Goal: Task Accomplishment & Management: Use online tool/utility

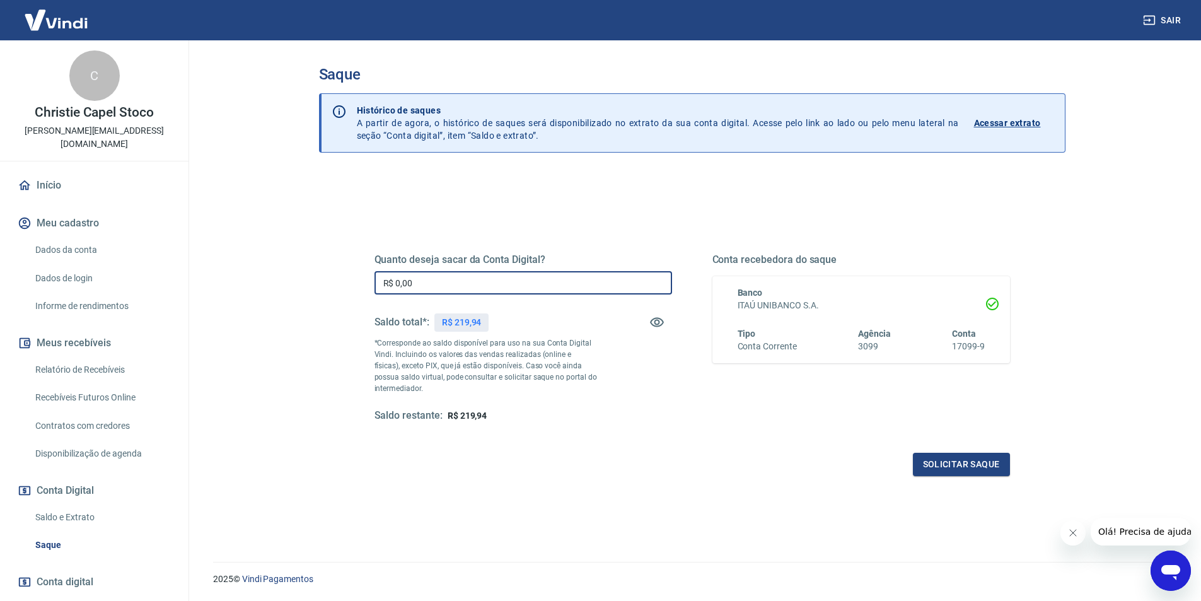
click at [406, 284] on input "R$ 0,00" at bounding box center [524, 282] width 298 height 23
click at [450, 282] on input "R$ 0,00" at bounding box center [524, 282] width 298 height 23
type input "R$ 219,94"
click at [952, 467] on button "Solicitar saque" at bounding box center [961, 464] width 97 height 23
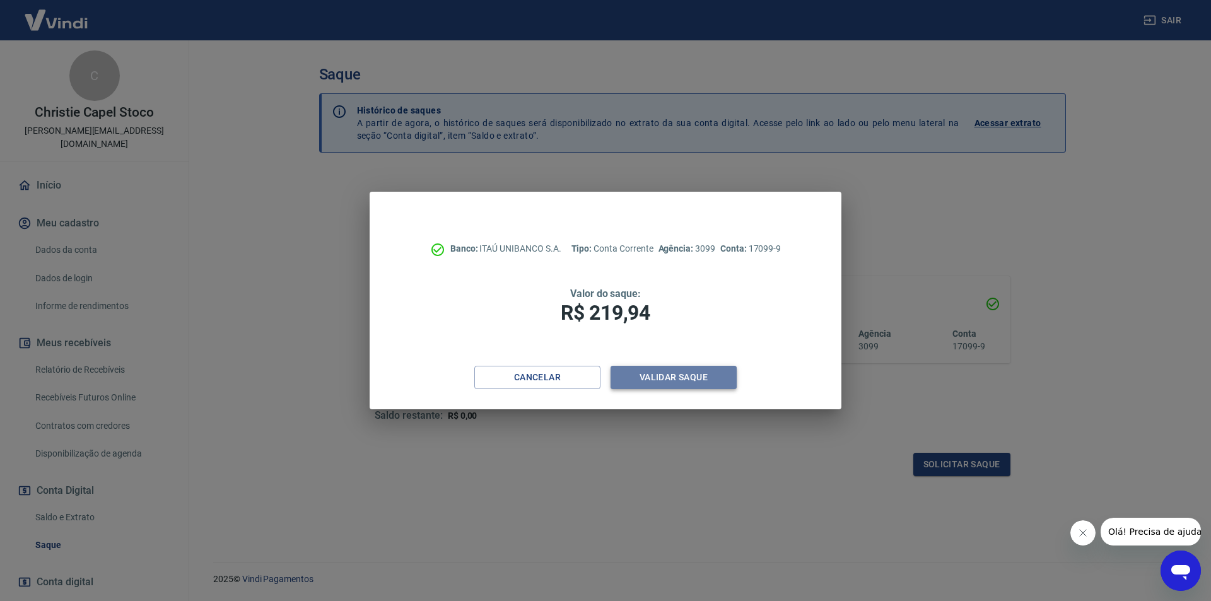
click at [661, 380] on button "Validar saque" at bounding box center [673, 377] width 126 height 23
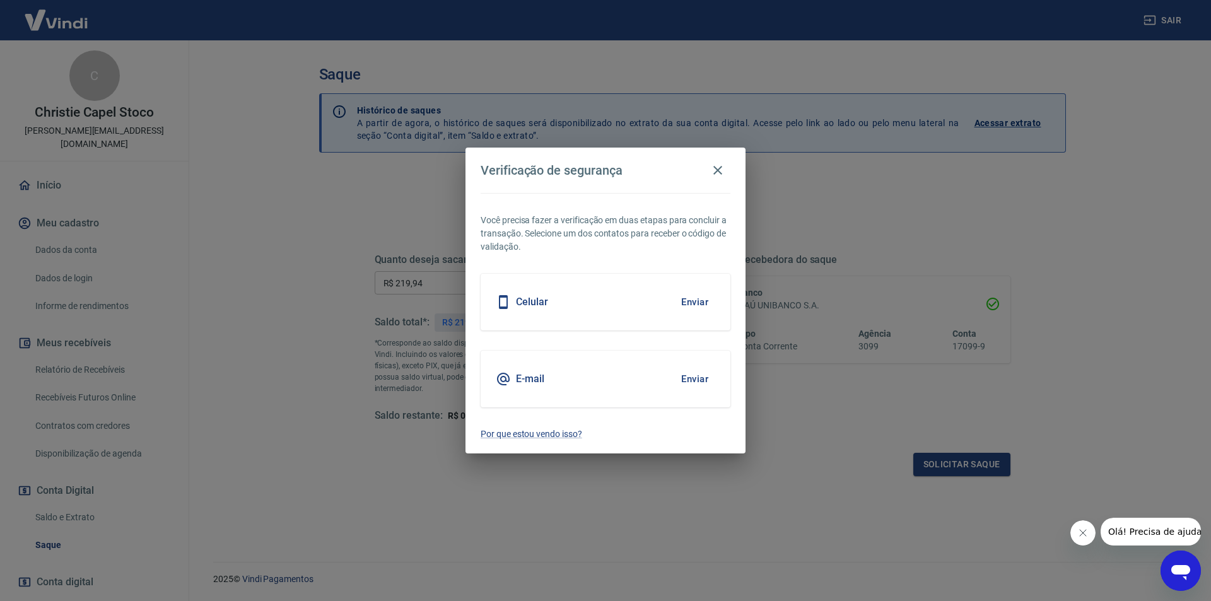
click at [695, 303] on button "Enviar" at bounding box center [694, 302] width 41 height 26
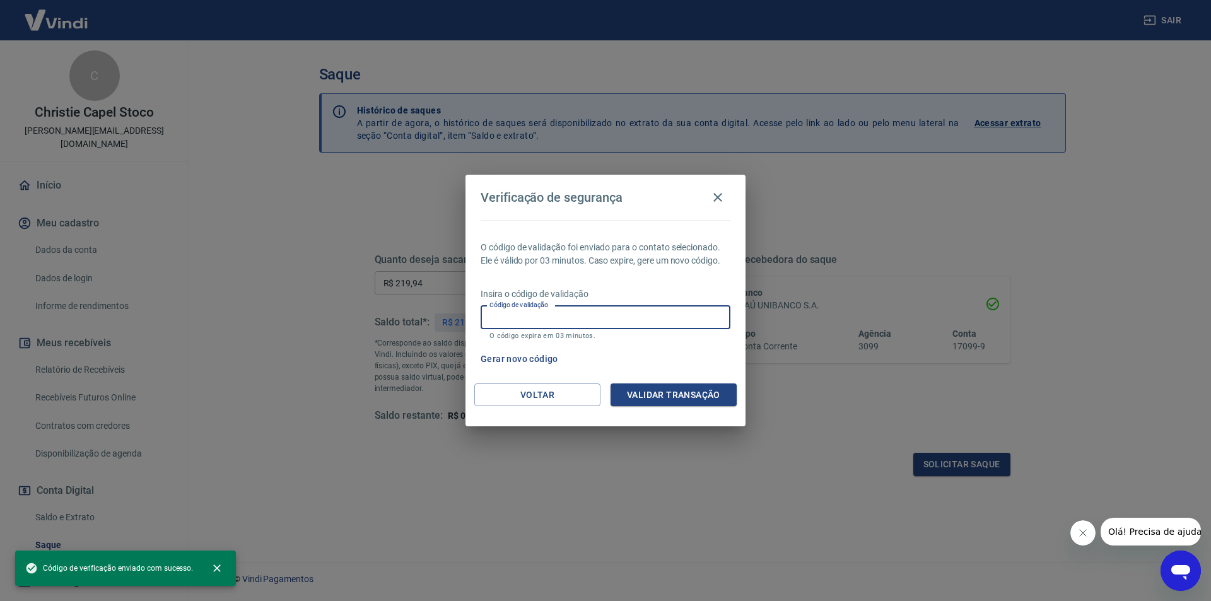
click at [552, 322] on input "Código de validação" at bounding box center [606, 317] width 250 height 23
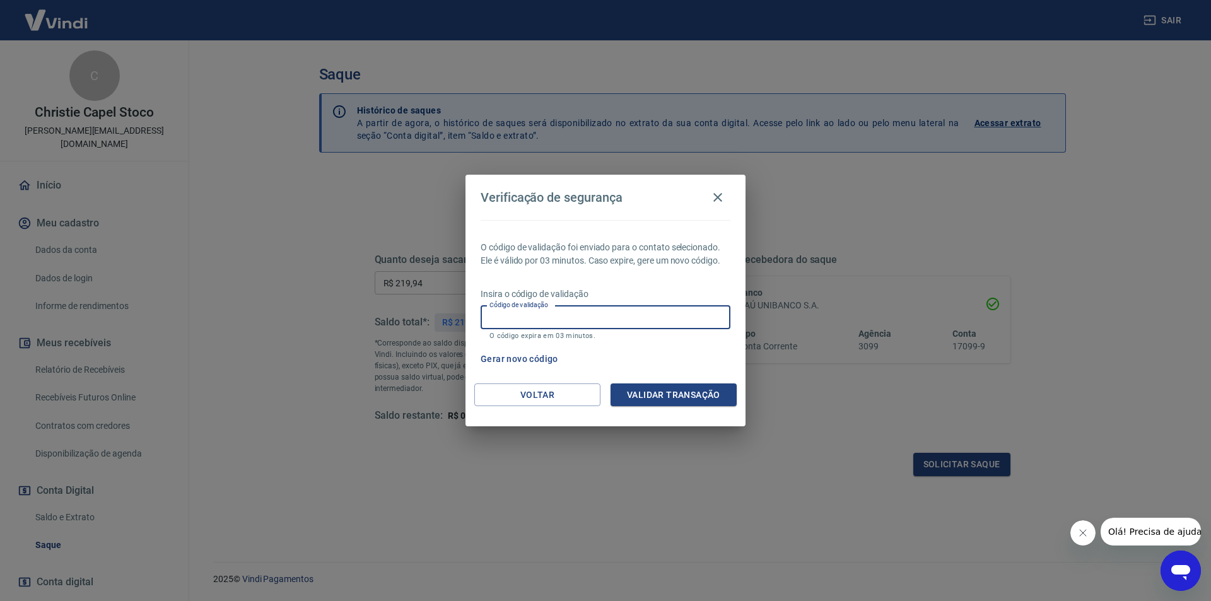
click at [495, 317] on input "Código de validação" at bounding box center [606, 317] width 250 height 23
click at [323, 293] on div "Verificação de segurança O código de validação foi enviado para o contato selec…" at bounding box center [605, 300] width 1211 height 601
click at [540, 317] on input "Código de validação" at bounding box center [606, 317] width 250 height 23
click at [329, 433] on div "Verificação de segurança O código de validação foi enviado para o contato selec…" at bounding box center [605, 300] width 1211 height 601
click at [715, 198] on icon "button" at bounding box center [717, 197] width 15 height 15
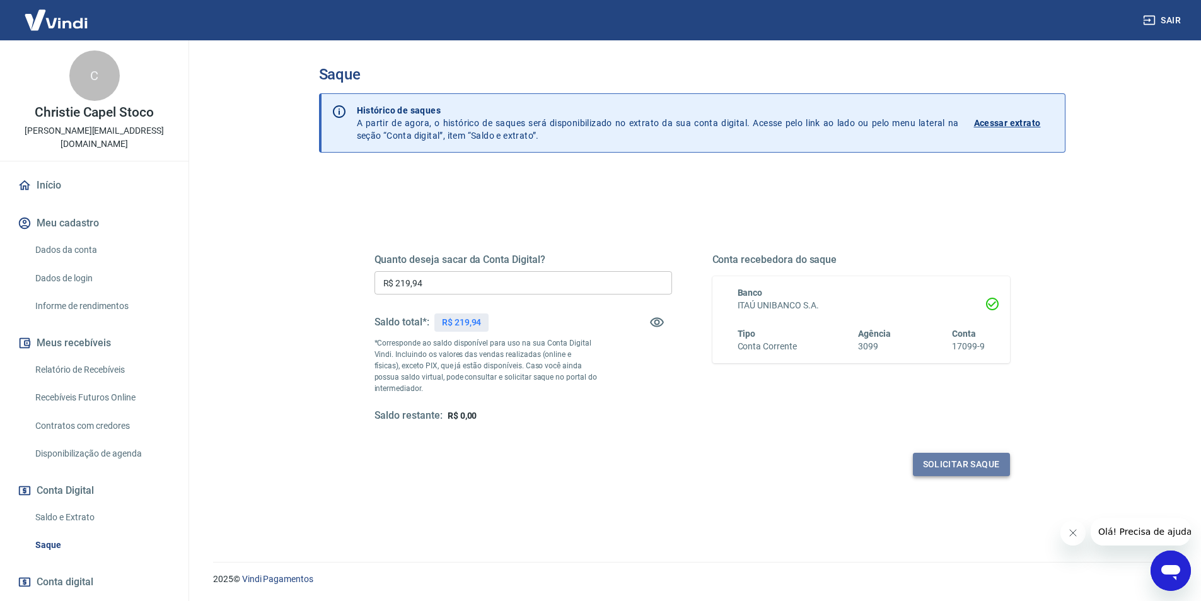
click at [957, 457] on button "Solicitar saque" at bounding box center [961, 464] width 97 height 23
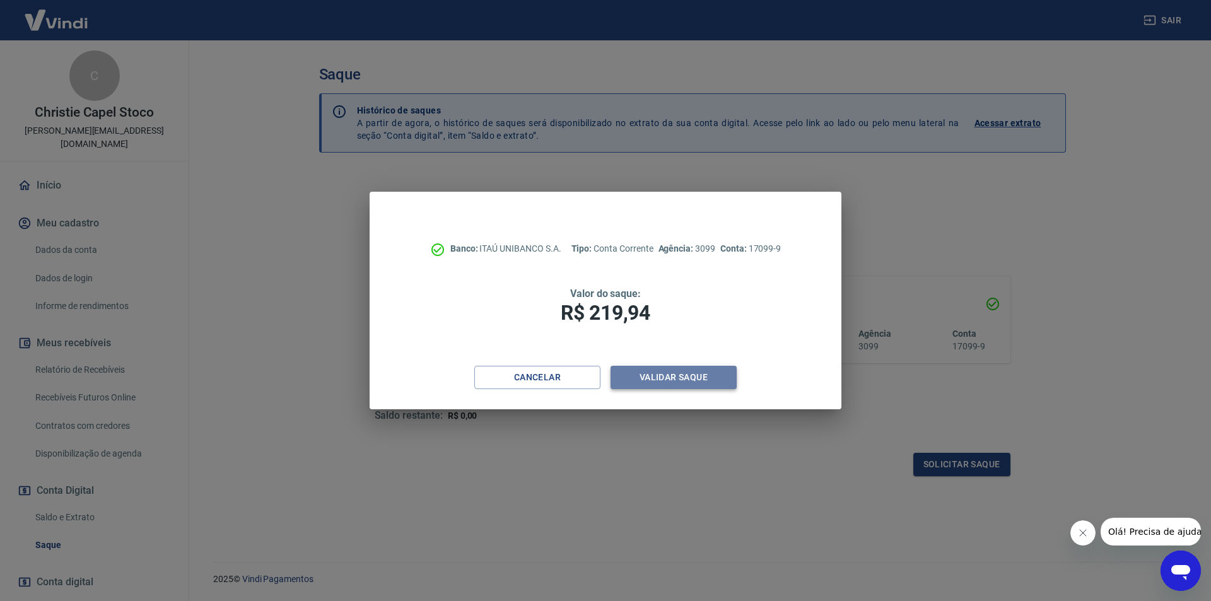
click at [684, 376] on button "Validar saque" at bounding box center [673, 377] width 126 height 23
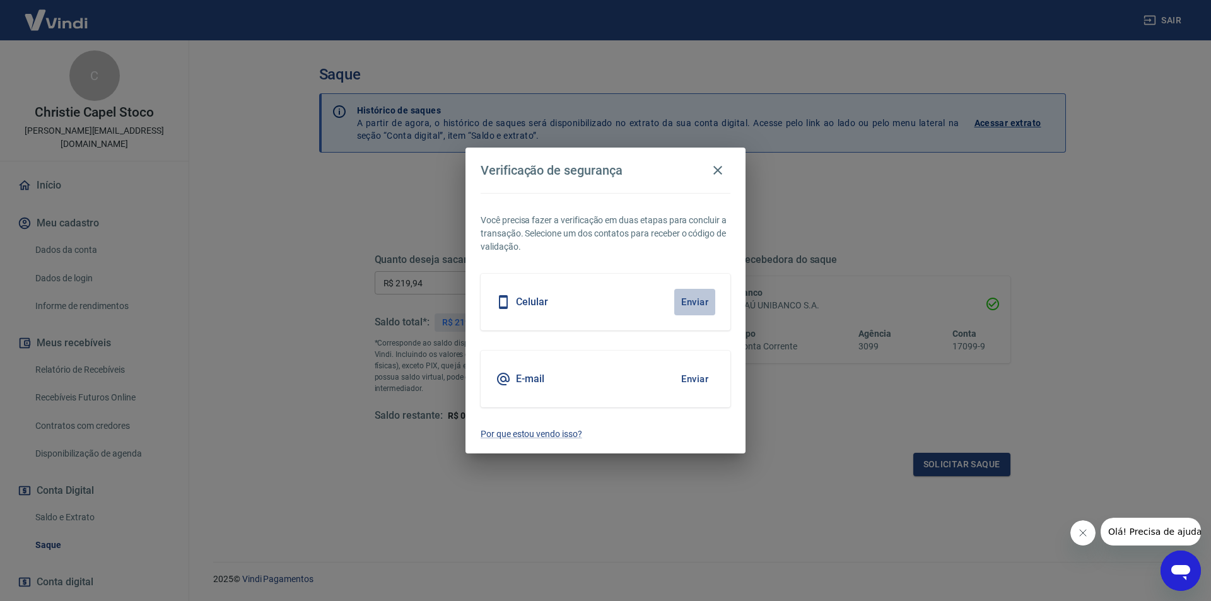
click at [691, 299] on button "Enviar" at bounding box center [694, 302] width 41 height 26
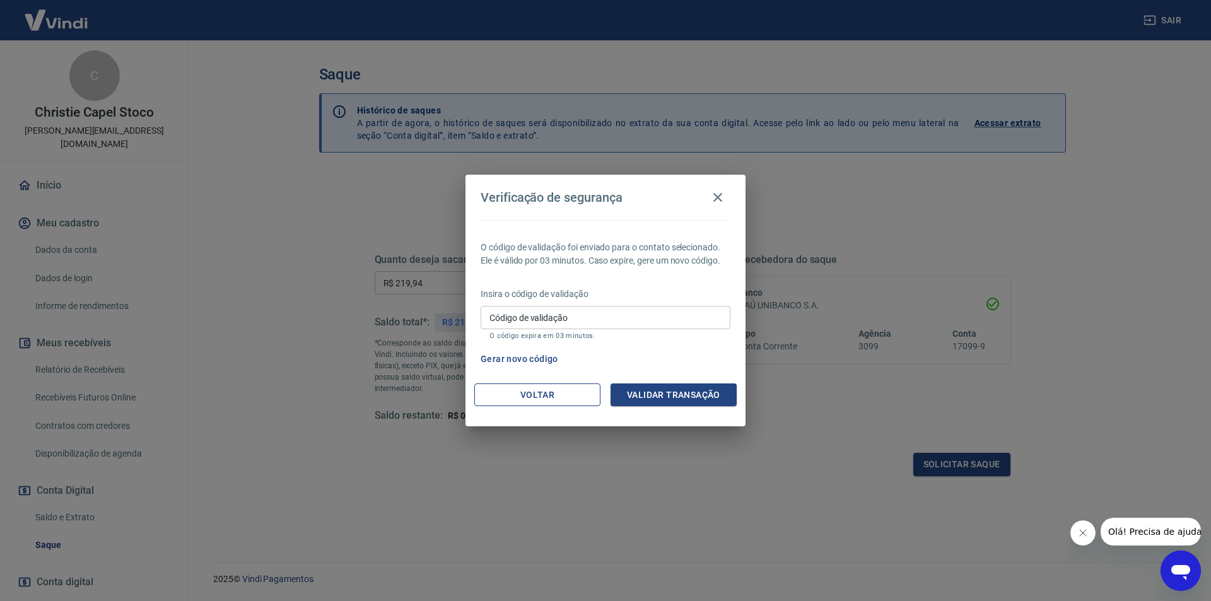
click at [583, 399] on button "Voltar" at bounding box center [537, 394] width 126 height 23
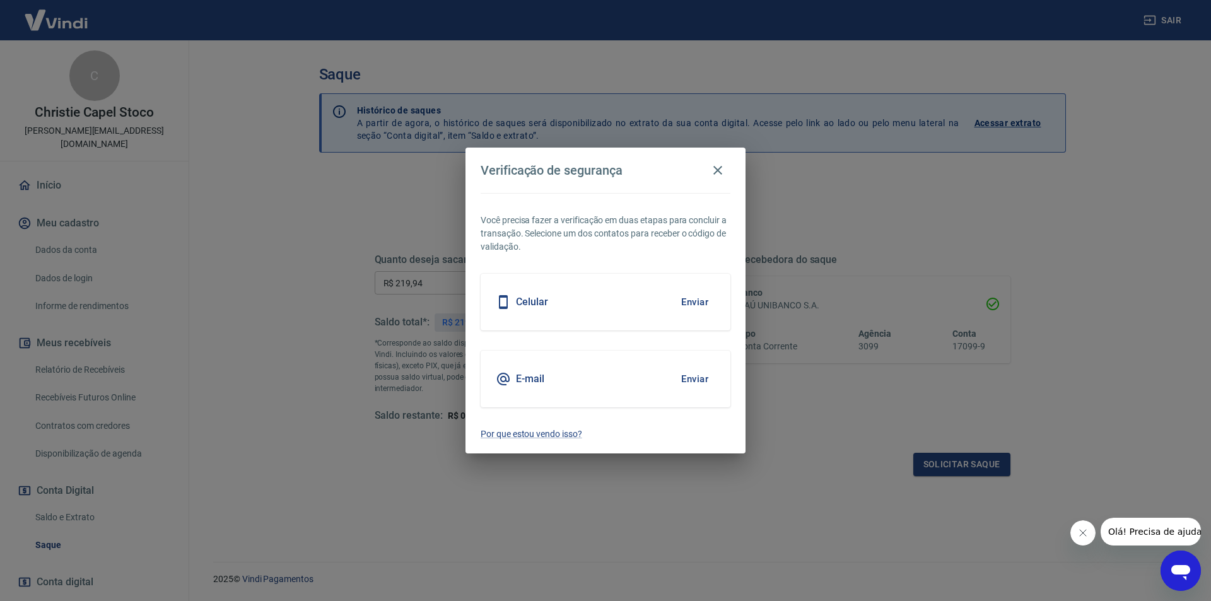
click at [692, 378] on button "Enviar" at bounding box center [694, 379] width 41 height 26
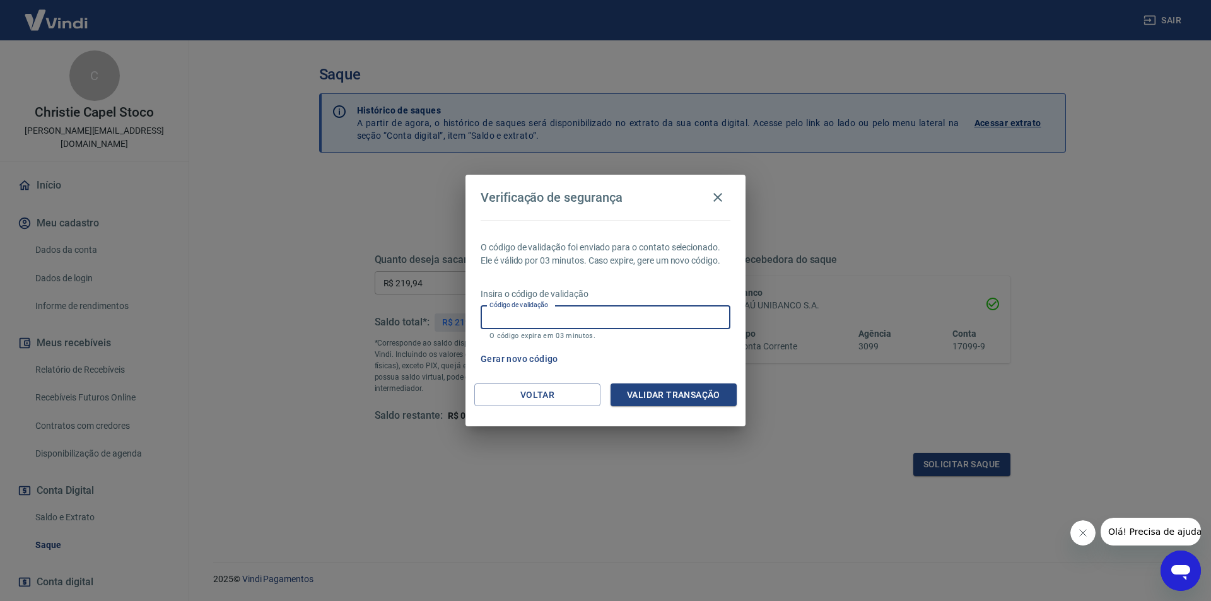
click at [578, 315] on input "Código de validação" at bounding box center [606, 317] width 250 height 23
type input "236997"
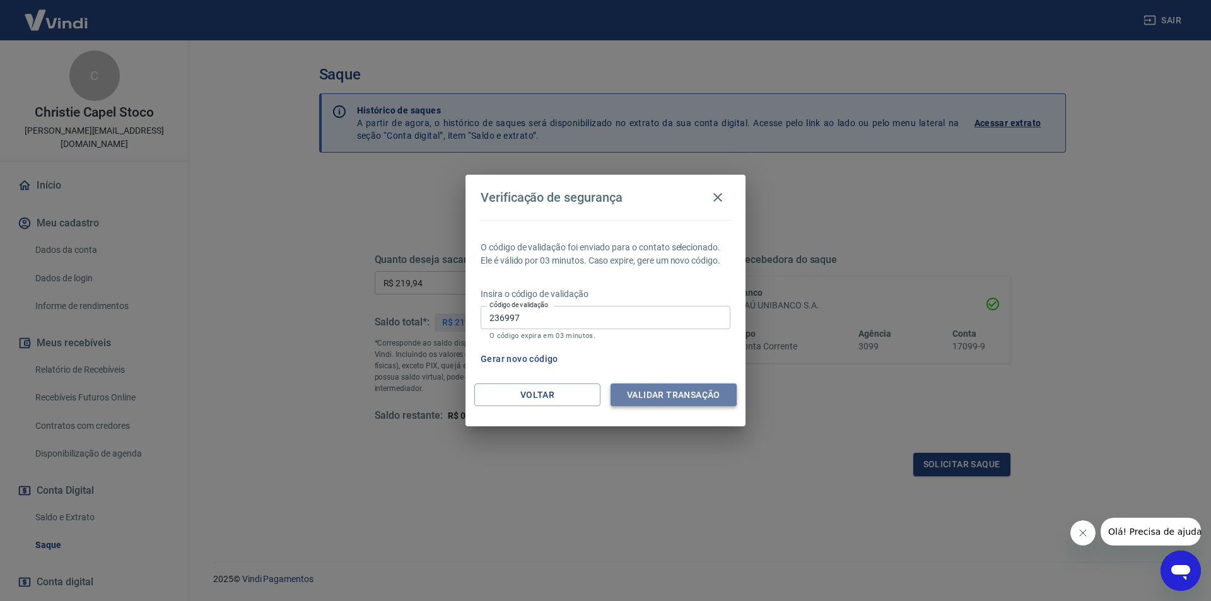
click at [660, 397] on button "Validar transação" at bounding box center [673, 394] width 126 height 23
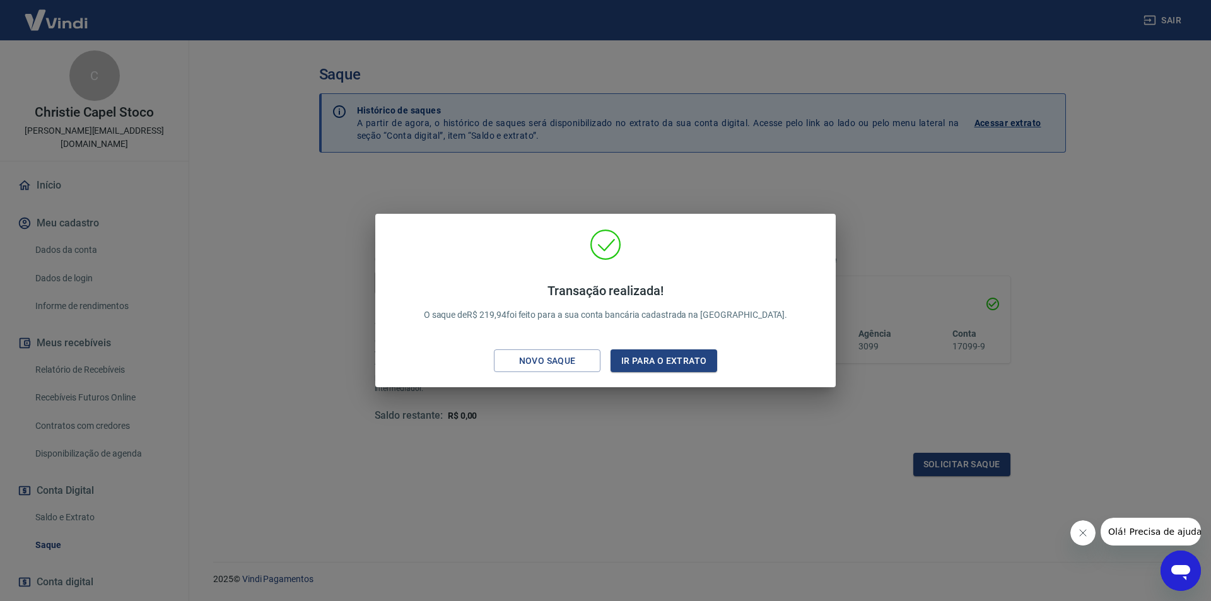
click at [609, 427] on div "Transação realizada! O saque de R$ 219,94 foi feito para a sua conta bancária c…" at bounding box center [605, 300] width 1211 height 601
